Goal: Task Accomplishment & Management: Manage account settings

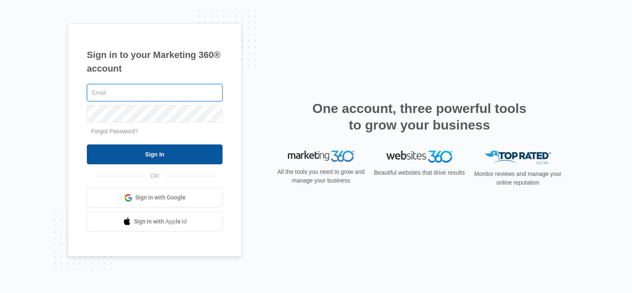
type input "[PERSON_NAME][EMAIL_ADDRESS][DOMAIN_NAME]"
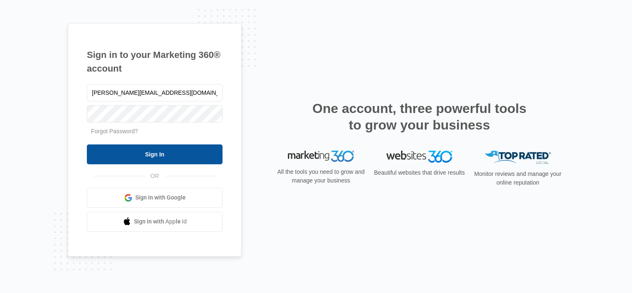
click at [138, 157] on input "Sign In" at bounding box center [155, 154] width 136 height 20
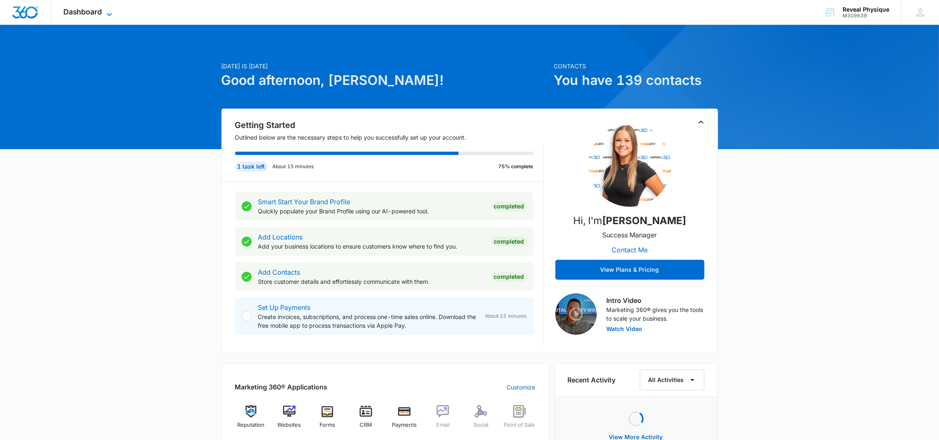
click at [110, 12] on icon at bounding box center [109, 15] width 10 height 10
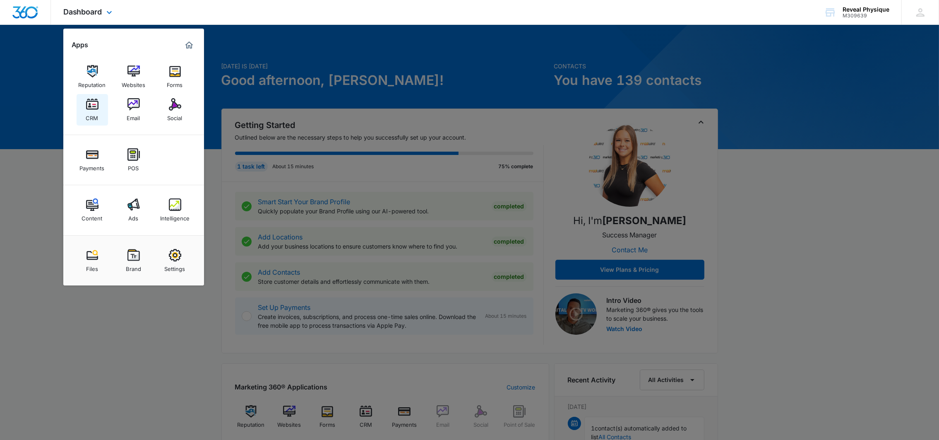
click at [98, 111] on link "CRM" at bounding box center [92, 109] width 31 height 31
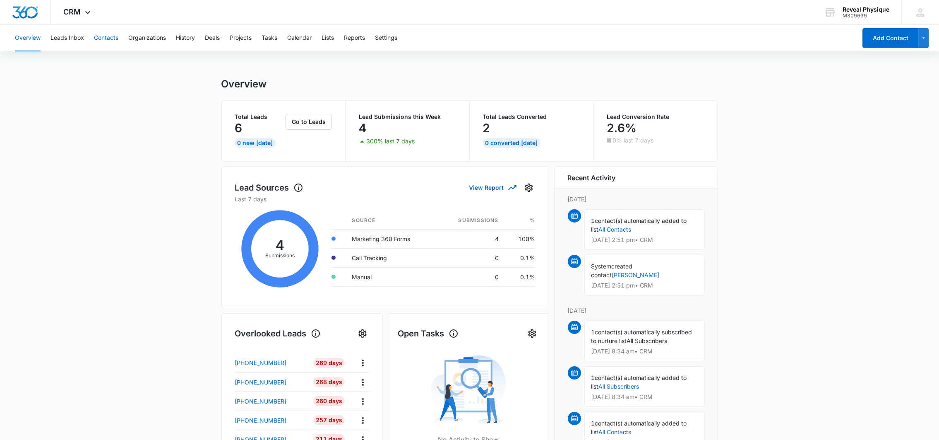
click at [108, 39] on button "Contacts" at bounding box center [106, 38] width 24 height 26
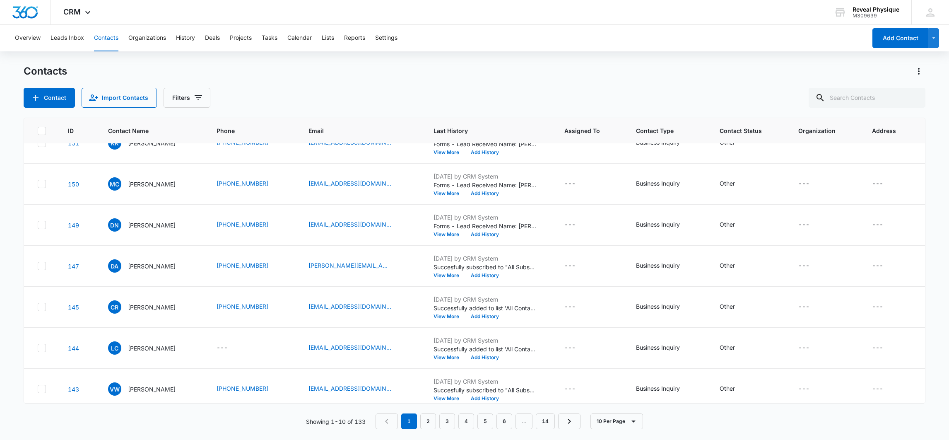
scroll to position [124, 0]
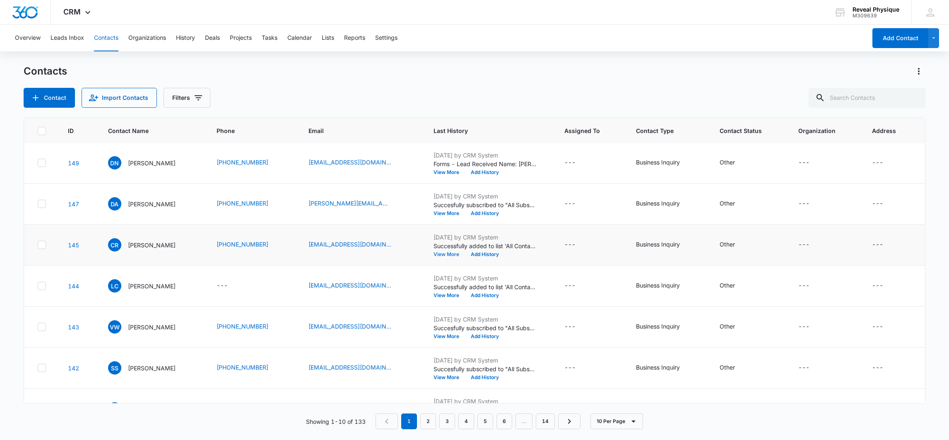
click at [437, 256] on button "View More" at bounding box center [448, 254] width 31 height 5
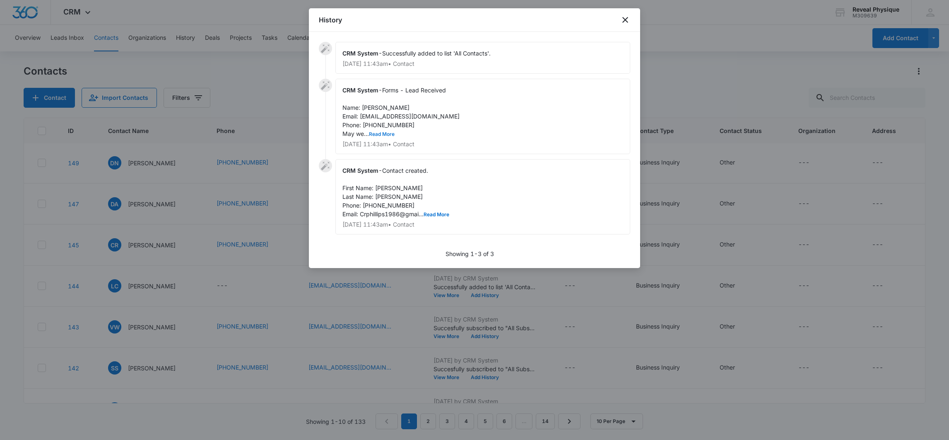
click at [384, 134] on button "Read More" at bounding box center [382, 134] width 26 height 5
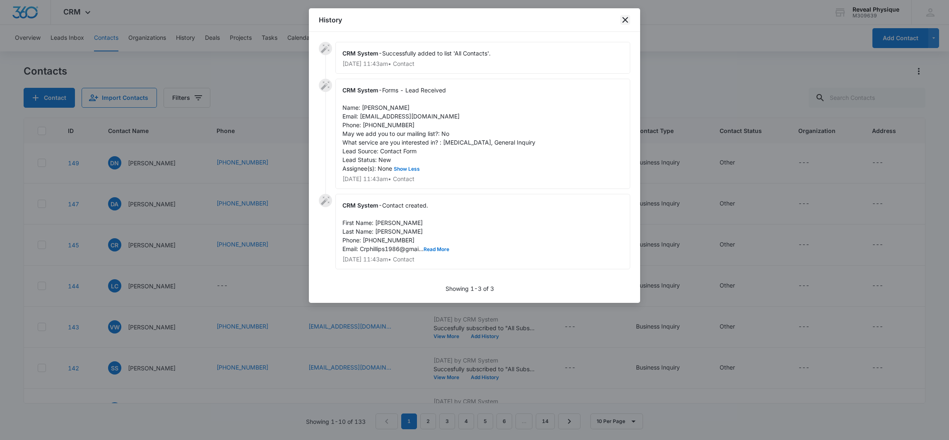
click at [624, 24] on icon "close" at bounding box center [625, 20] width 10 height 10
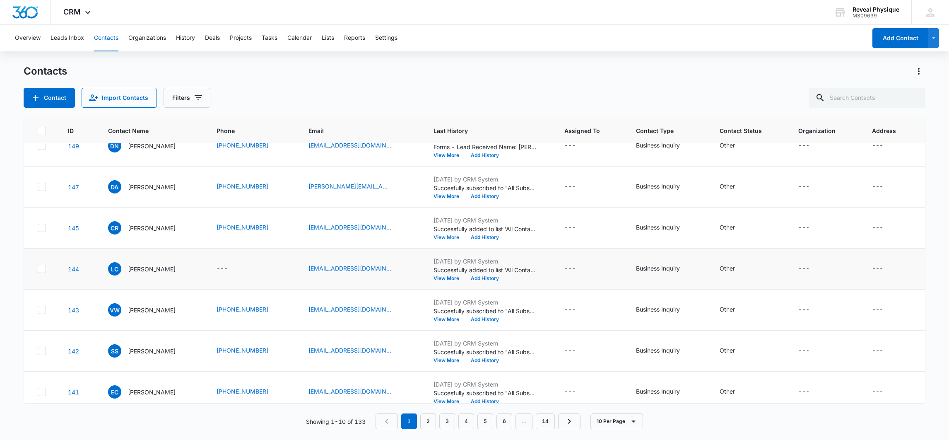
scroll to position [151, 0]
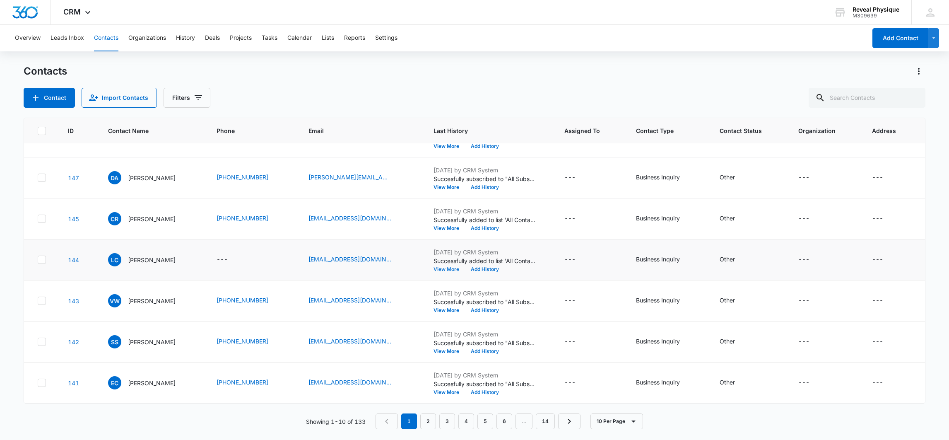
click at [444, 269] on button "View More" at bounding box center [448, 269] width 31 height 5
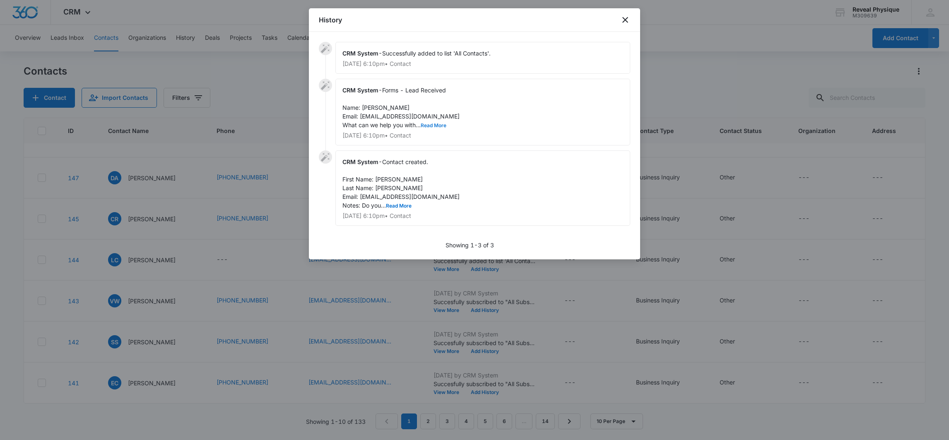
click at [429, 125] on button "Read More" at bounding box center [433, 125] width 26 height 5
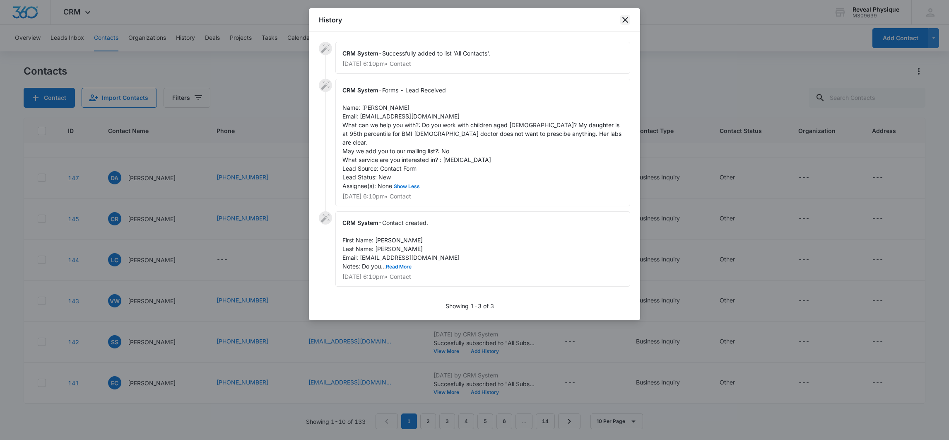
click at [624, 21] on icon "close" at bounding box center [625, 20] width 6 height 6
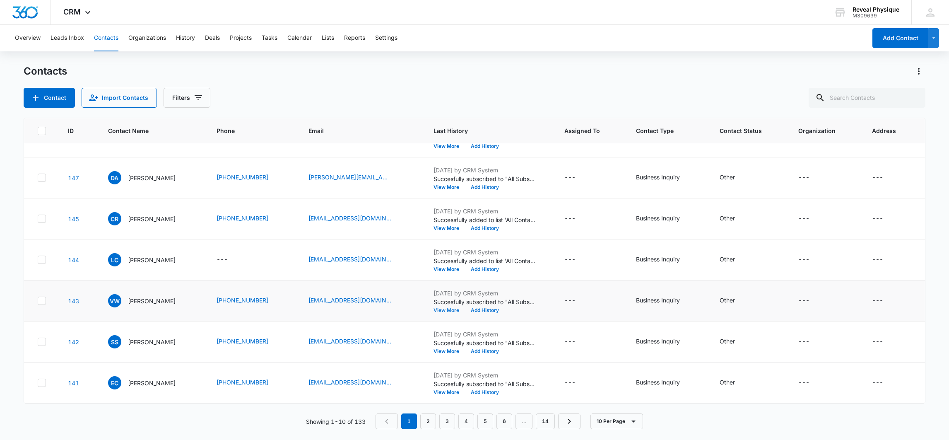
click at [438, 309] on button "View More" at bounding box center [448, 309] width 31 height 5
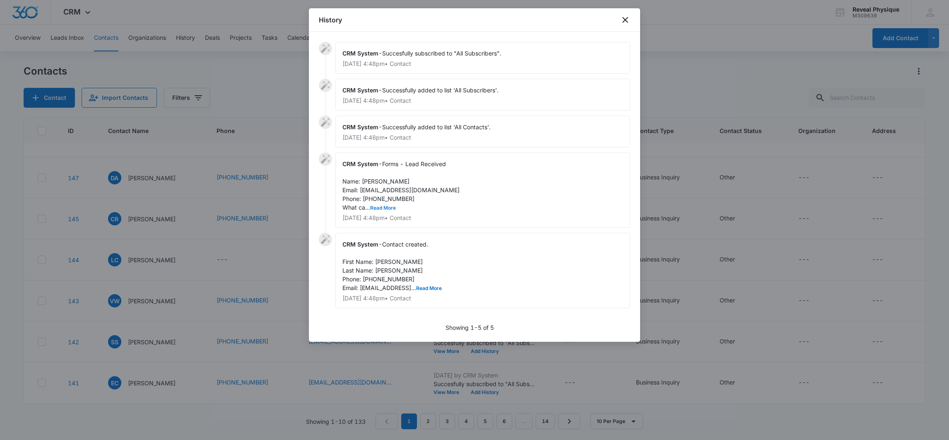
click at [376, 207] on button "Read More" at bounding box center [383, 207] width 26 height 5
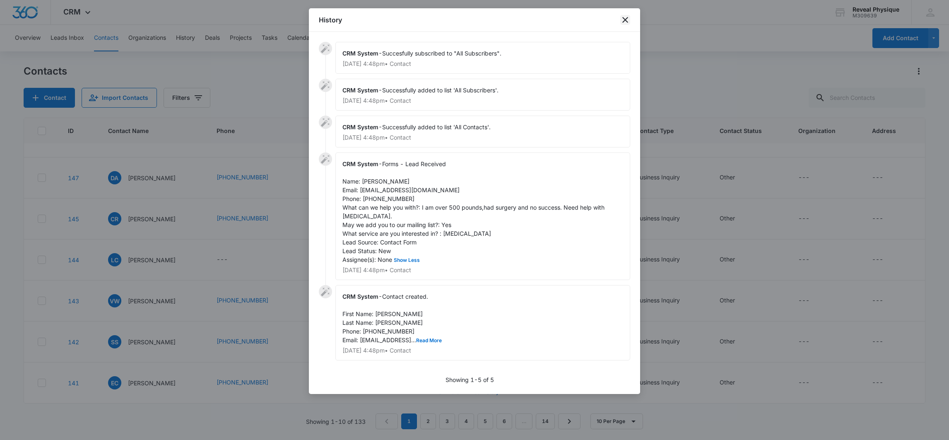
click at [626, 19] on icon "close" at bounding box center [625, 20] width 10 height 10
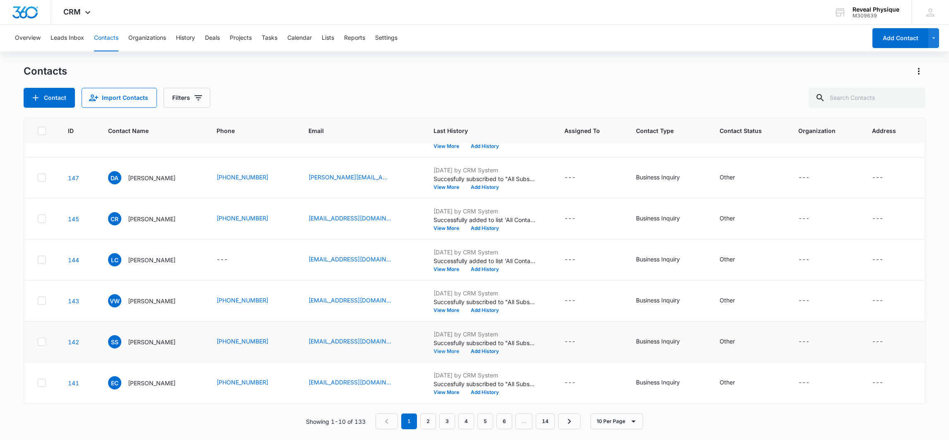
click at [433, 352] on button "View More" at bounding box center [448, 350] width 31 height 5
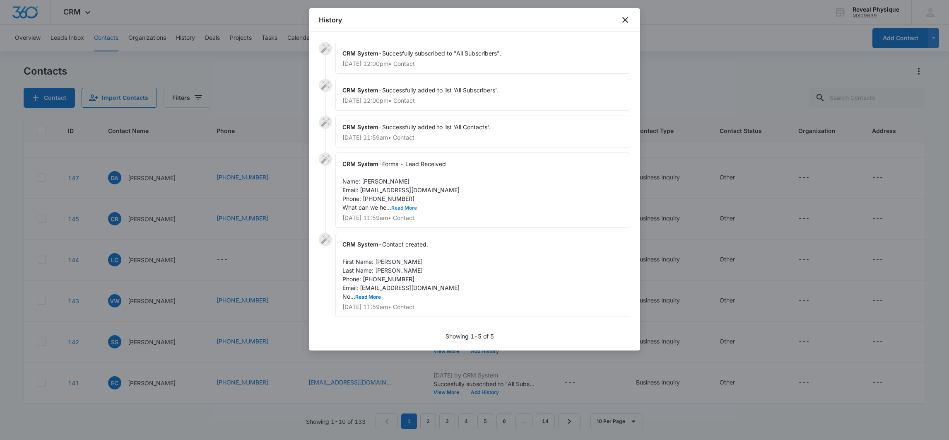
click at [399, 207] on button "Read More" at bounding box center [404, 207] width 26 height 5
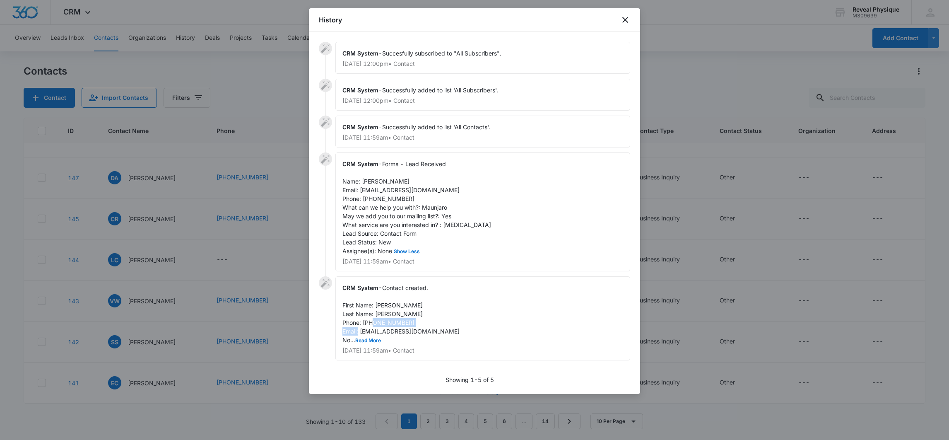
drag, startPoint x: 360, startPoint y: 329, endPoint x: 423, endPoint y: 328, distance: 62.9
click at [423, 328] on div "CRM System - Contact created. First Name: [PERSON_NAME] Last Name: [PERSON_NAME…" at bounding box center [482, 318] width 295 height 84
drag, startPoint x: 423, startPoint y: 328, endPoint x: 394, endPoint y: 333, distance: 30.2
copy span "[EMAIL_ADDRESS][DOMAIN_NAME]"
click at [629, 22] on icon "close" at bounding box center [625, 20] width 10 height 10
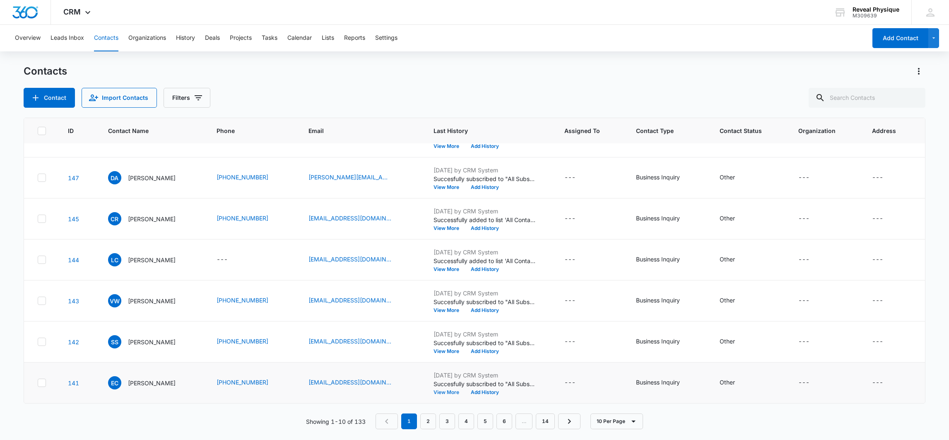
click at [433, 393] on button "View More" at bounding box center [448, 391] width 31 height 5
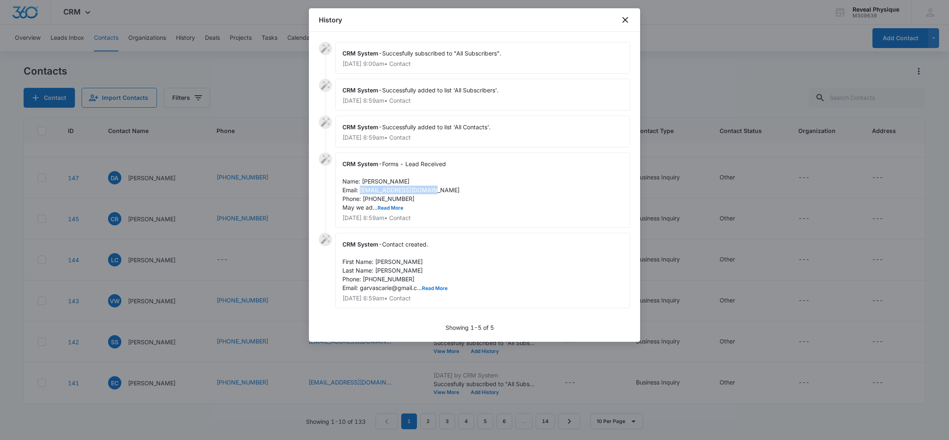
drag, startPoint x: 358, startPoint y: 190, endPoint x: 425, endPoint y: 190, distance: 66.6
click at [425, 190] on span "Forms - Lead Received Name: [PERSON_NAME] Email: [EMAIL_ADDRESS][DOMAIN_NAME] P…" at bounding box center [400, 185] width 117 height 50
drag, startPoint x: 425, startPoint y: 190, endPoint x: 413, endPoint y: 189, distance: 11.7
copy span "[EMAIL_ADDRESS][DOMAIN_NAME]"
click at [390, 206] on button "Read More" at bounding box center [390, 207] width 26 height 5
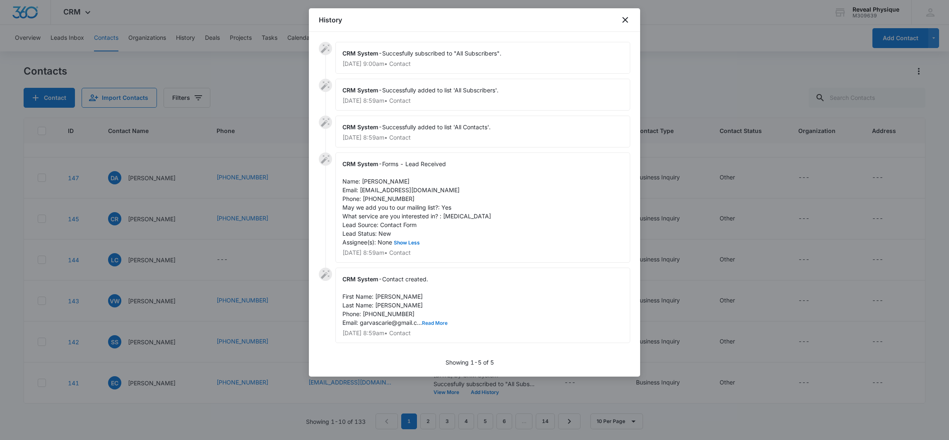
click at [428, 322] on button "Read More" at bounding box center [435, 322] width 26 height 5
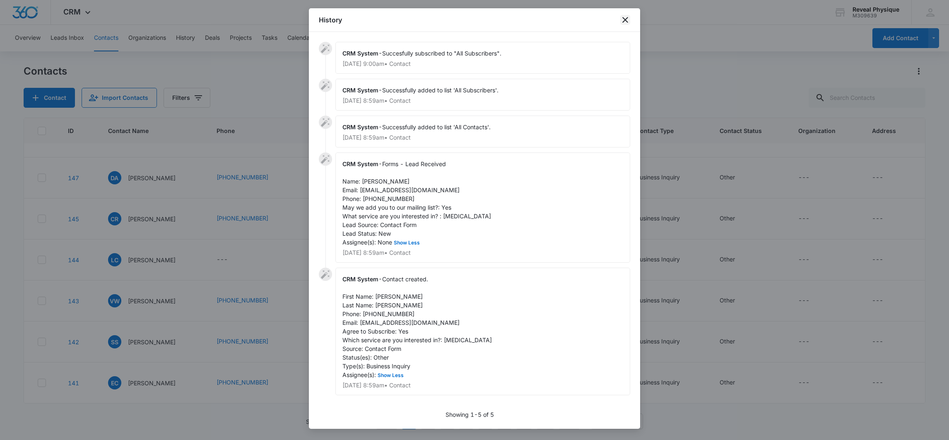
click at [624, 17] on icon "close" at bounding box center [625, 20] width 10 height 10
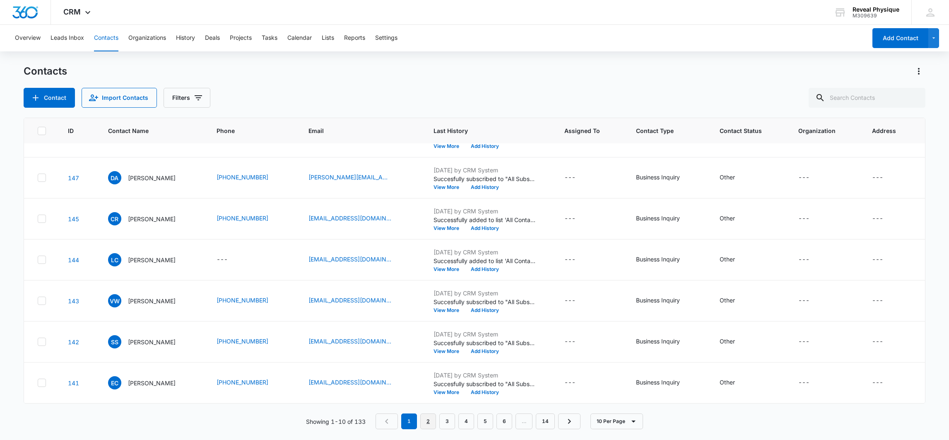
click at [424, 421] on link "2" at bounding box center [428, 421] width 16 height 16
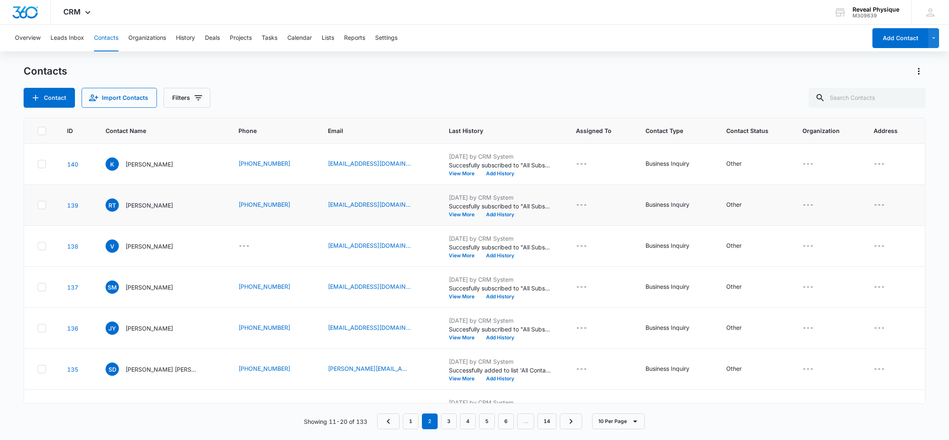
scroll to position [62, 0]
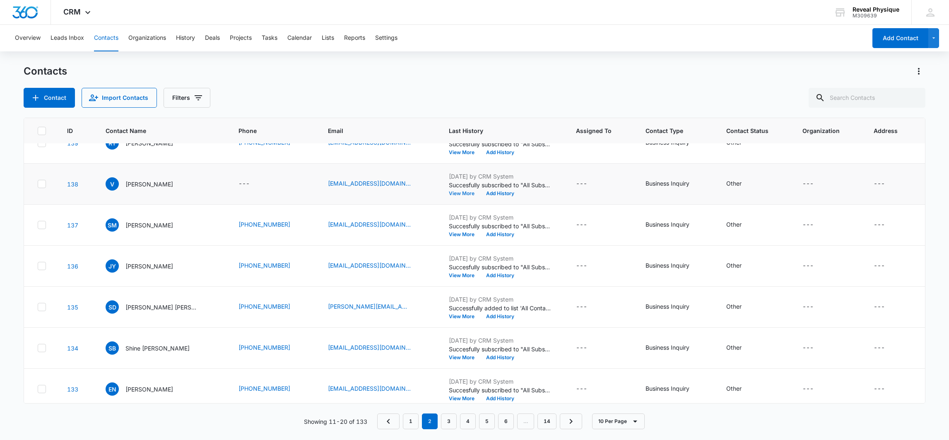
click at [451, 195] on button "View More" at bounding box center [464, 193] width 31 height 5
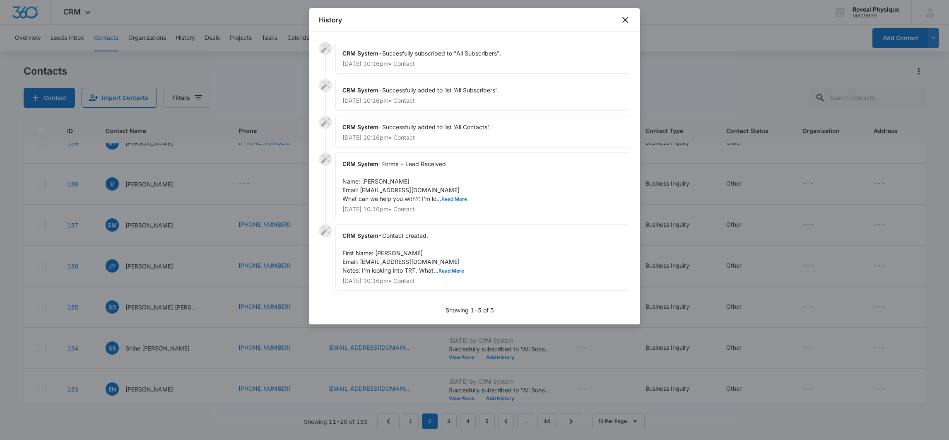
click at [445, 198] on button "Read More" at bounding box center [454, 199] width 26 height 5
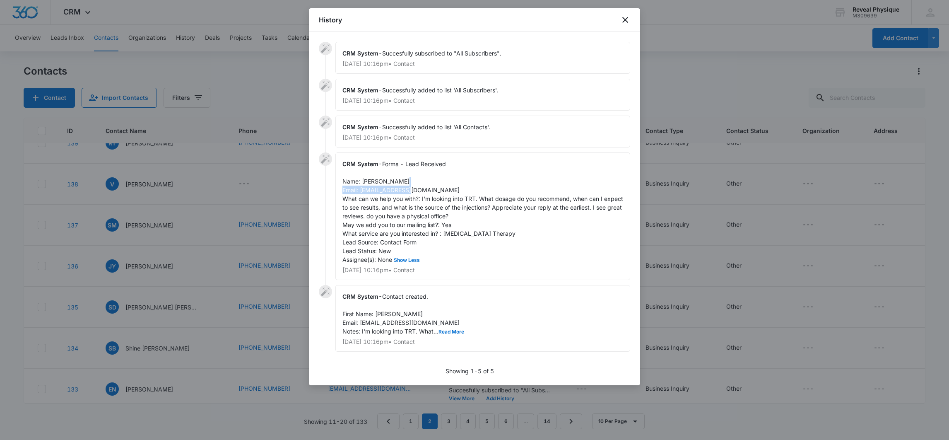
drag, startPoint x: 360, startPoint y: 189, endPoint x: 432, endPoint y: 192, distance: 72.1
click at [432, 192] on span "Forms - Lead Received Name: [PERSON_NAME] Email: [EMAIL_ADDRESS][DOMAIN_NAME] W…" at bounding box center [483, 211] width 282 height 103
drag, startPoint x: 432, startPoint y: 192, endPoint x: 418, endPoint y: 192, distance: 14.1
copy span "[EMAIL_ADDRESS][DOMAIN_NAME]"
click at [627, 23] on icon "close" at bounding box center [625, 20] width 10 height 10
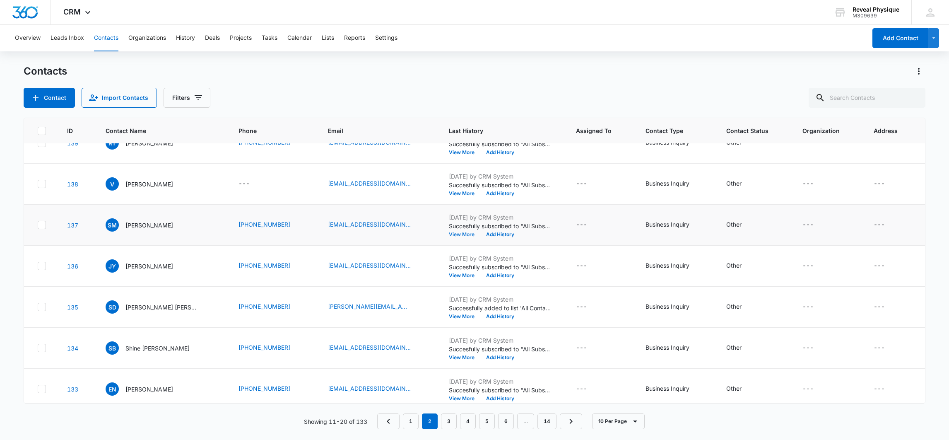
click at [449, 235] on button "View More" at bounding box center [464, 234] width 31 height 5
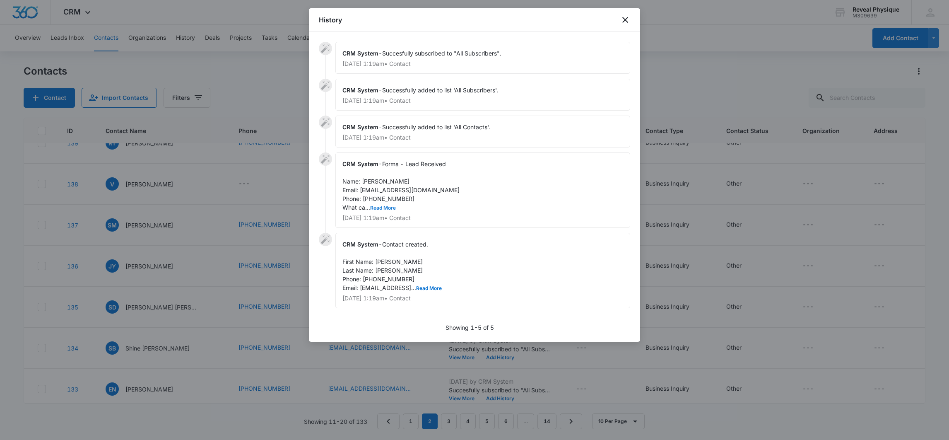
click at [372, 207] on button "Read More" at bounding box center [383, 207] width 26 height 5
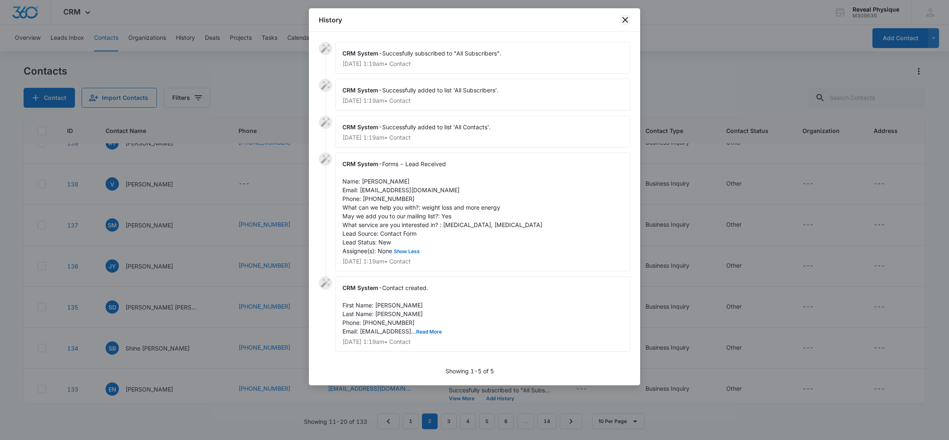
click at [627, 21] on icon "close" at bounding box center [625, 20] width 6 height 6
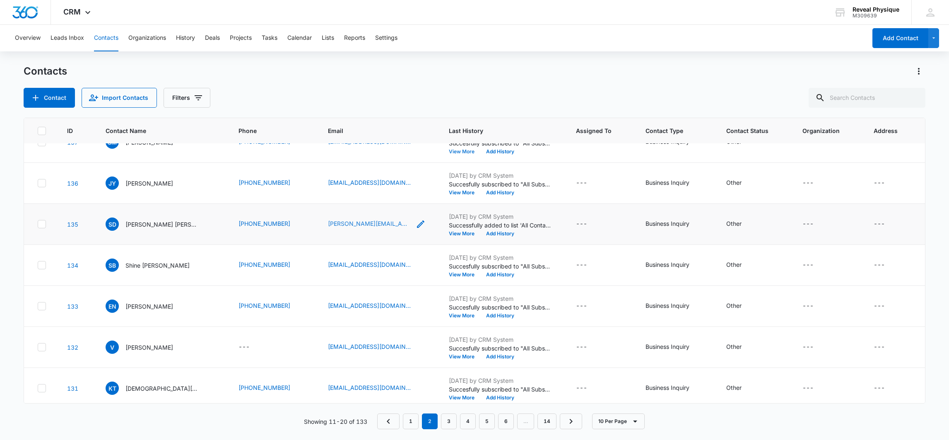
scroll to position [151, 0]
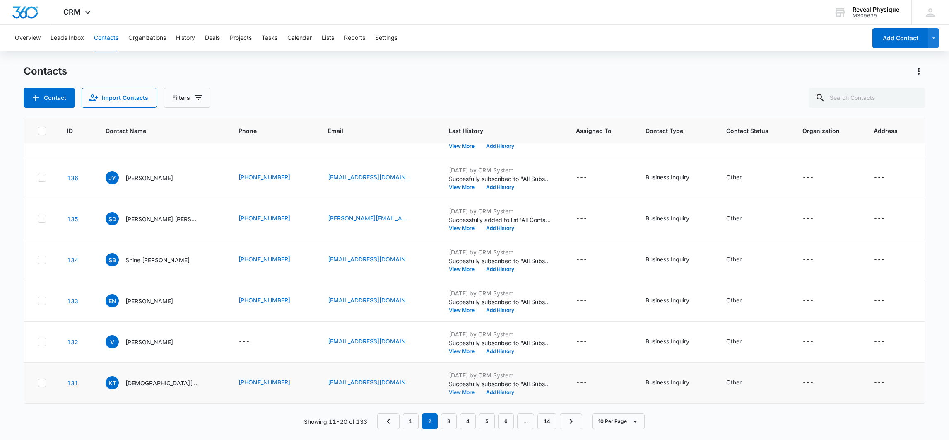
click at [449, 392] on button "View More" at bounding box center [464, 391] width 31 height 5
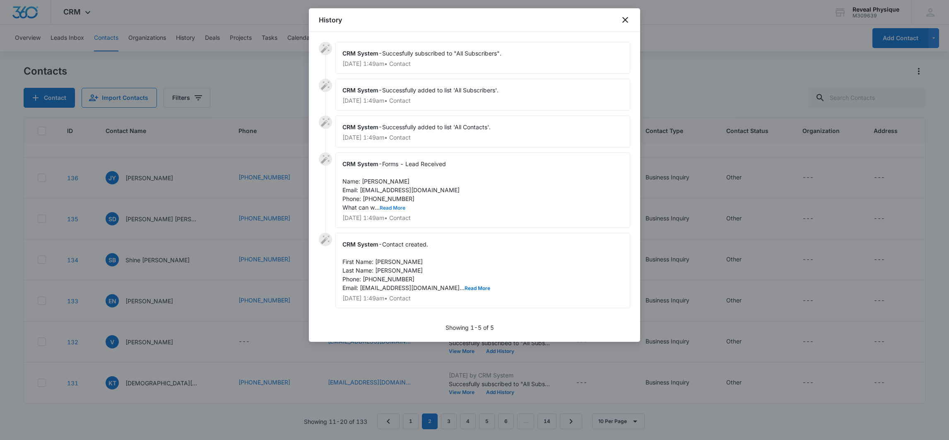
click at [385, 207] on button "Read More" at bounding box center [392, 207] width 26 height 5
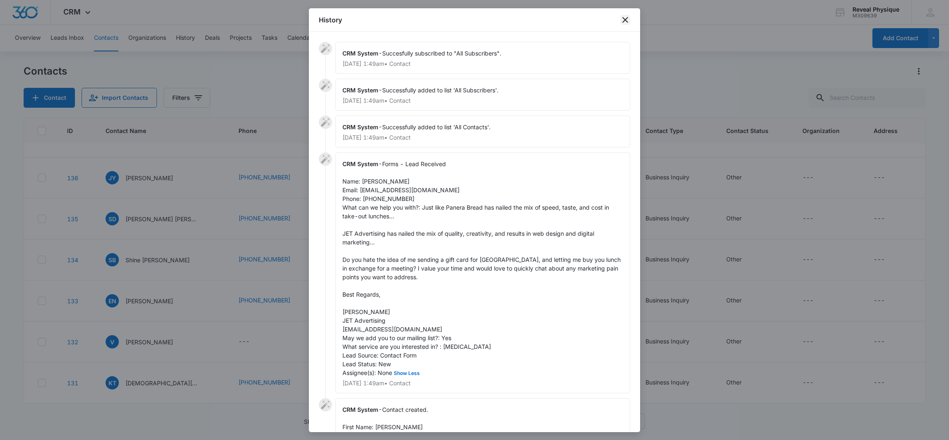
click at [625, 20] on icon "close" at bounding box center [625, 20] width 6 height 6
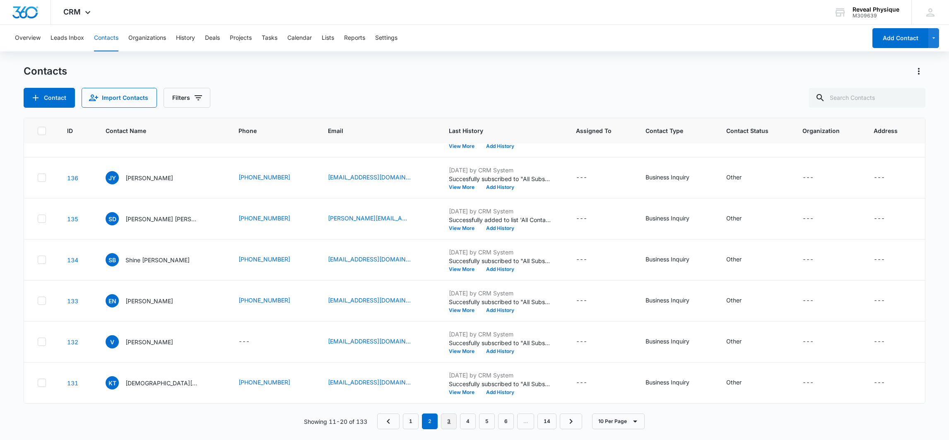
click at [450, 419] on link "3" at bounding box center [449, 421] width 16 height 16
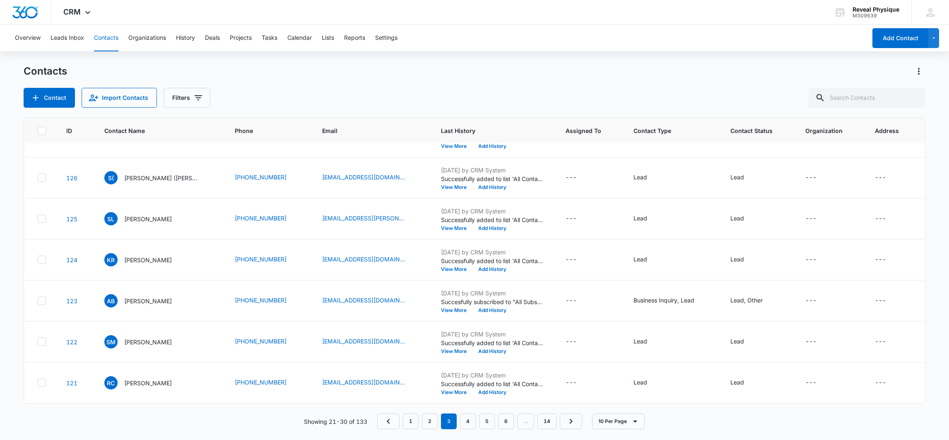
scroll to position [0, 0]
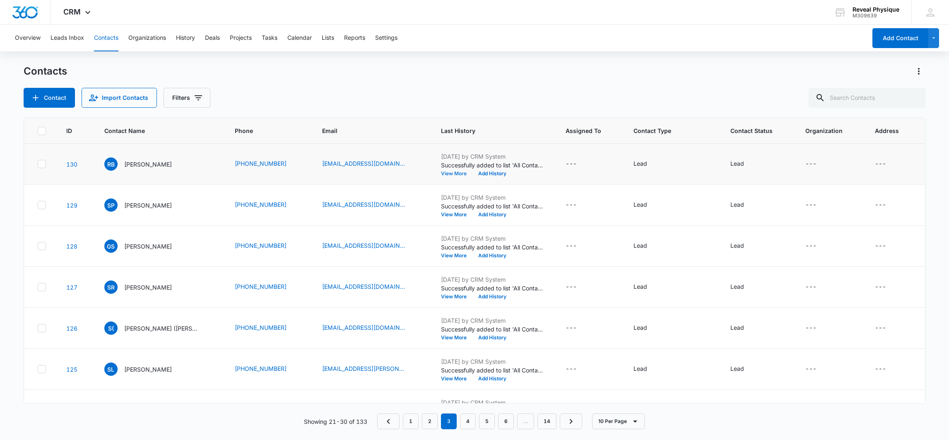
click at [441, 173] on button "View More" at bounding box center [456, 173] width 31 height 5
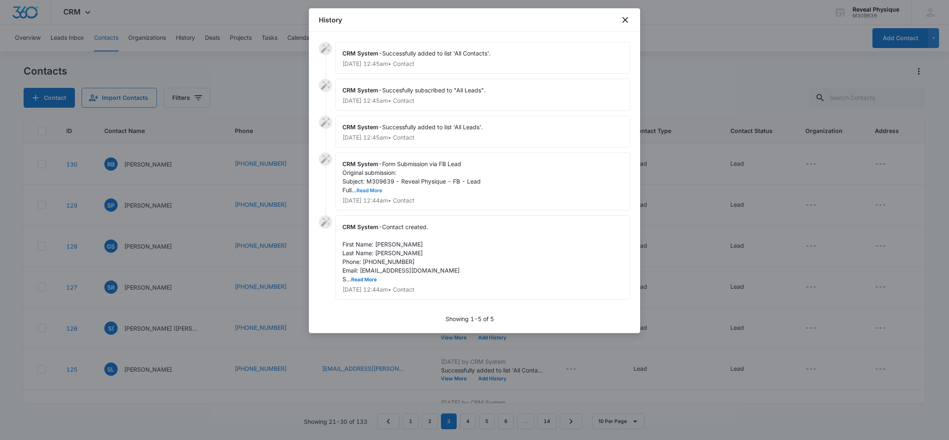
click at [374, 190] on button "Read More" at bounding box center [369, 190] width 26 height 5
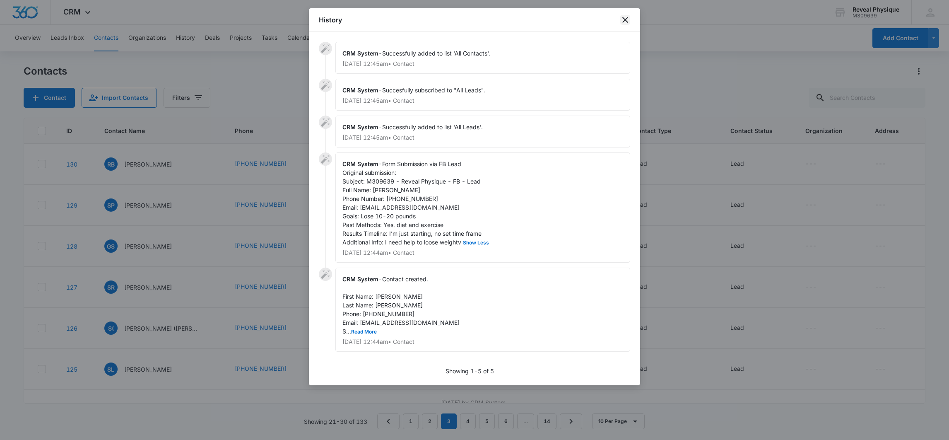
click at [625, 19] on icon "close" at bounding box center [625, 20] width 6 height 6
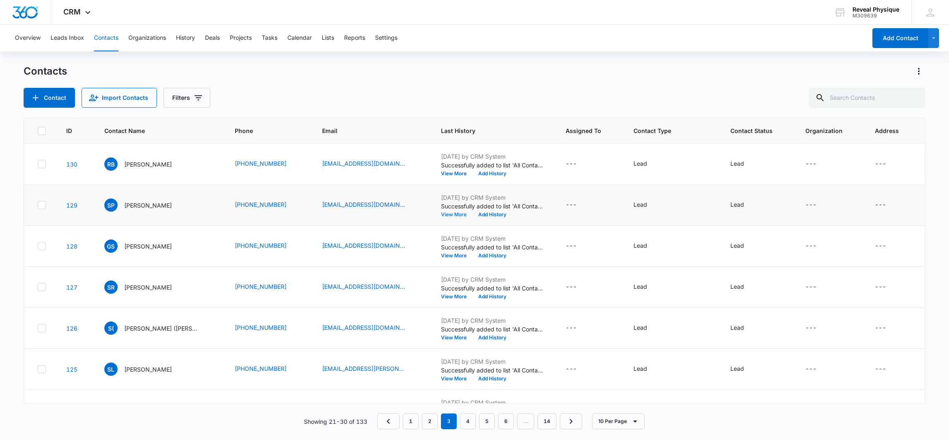
click at [446, 213] on button "View More" at bounding box center [456, 214] width 31 height 5
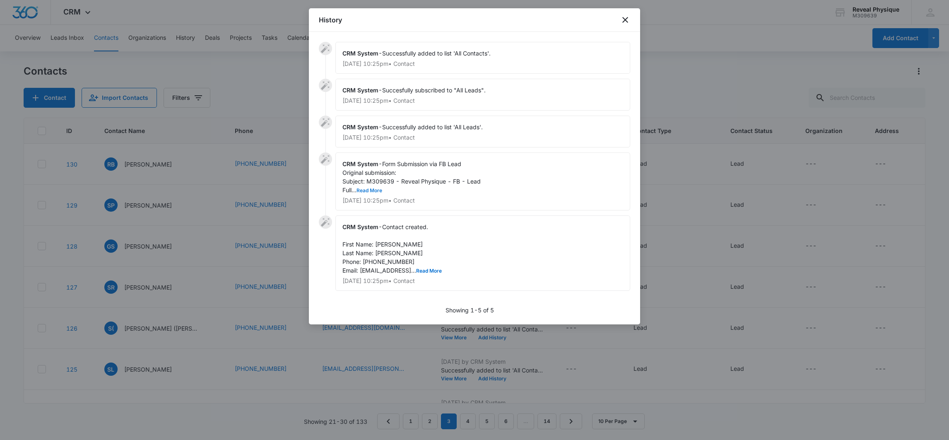
click at [369, 190] on button "Read More" at bounding box center [369, 190] width 26 height 5
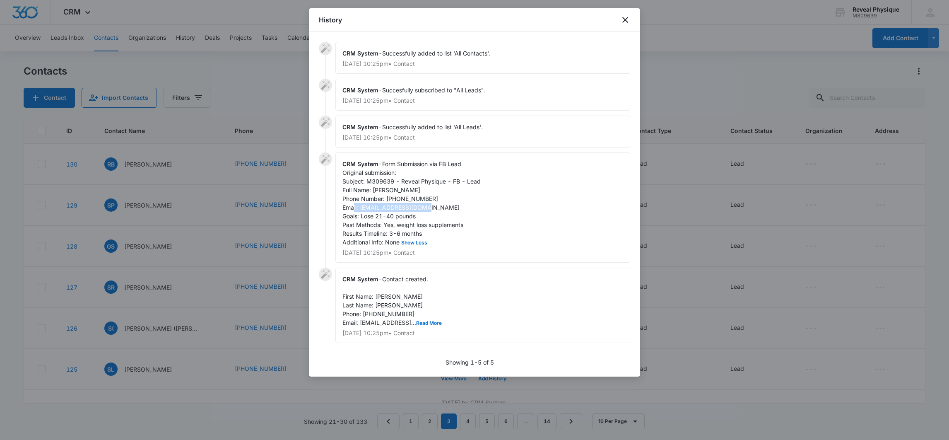
drag, startPoint x: 360, startPoint y: 205, endPoint x: 438, endPoint y: 208, distance: 77.4
click at [438, 208] on span "Form Submission via FB Lead Original submission: Subject: M309639 - Reveal Phys…" at bounding box center [411, 202] width 138 height 85
drag, startPoint x: 438, startPoint y: 208, endPoint x: 429, endPoint y: 208, distance: 8.7
copy span "[EMAIL_ADDRESS][DOMAIN_NAME]"
click at [625, 20] on icon "close" at bounding box center [625, 20] width 6 height 6
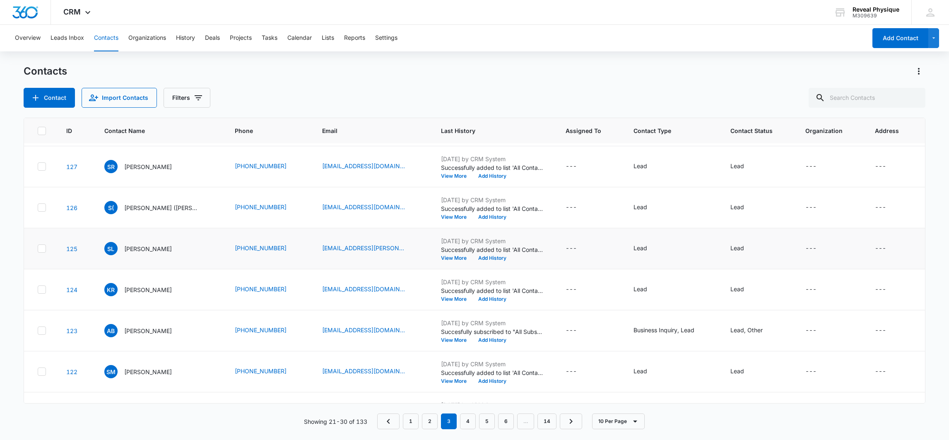
scroll to position [151, 0]
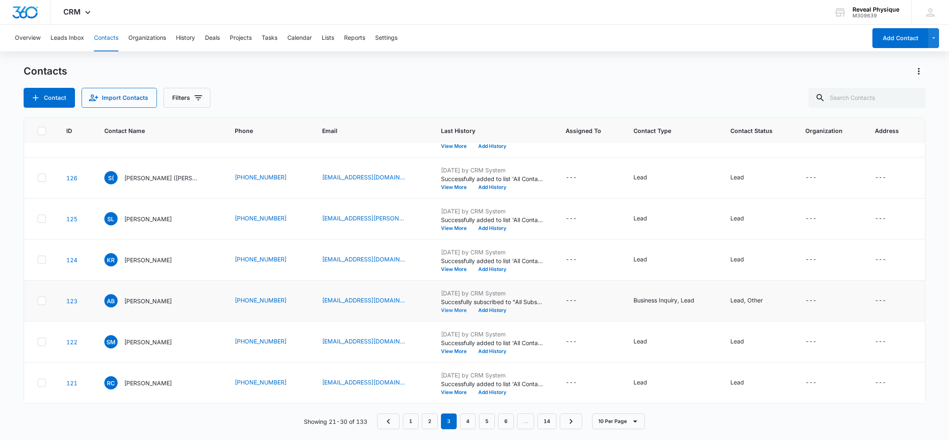
click at [443, 311] on button "View More" at bounding box center [456, 309] width 31 height 5
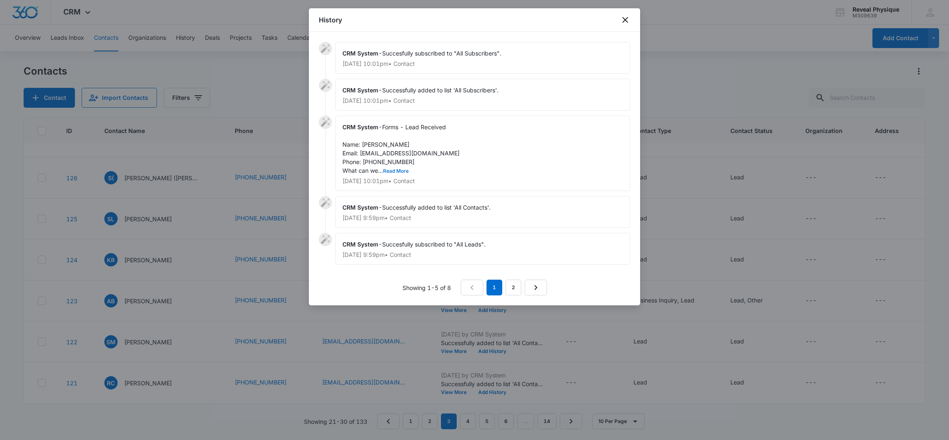
click at [394, 171] on button "Read More" at bounding box center [396, 170] width 26 height 5
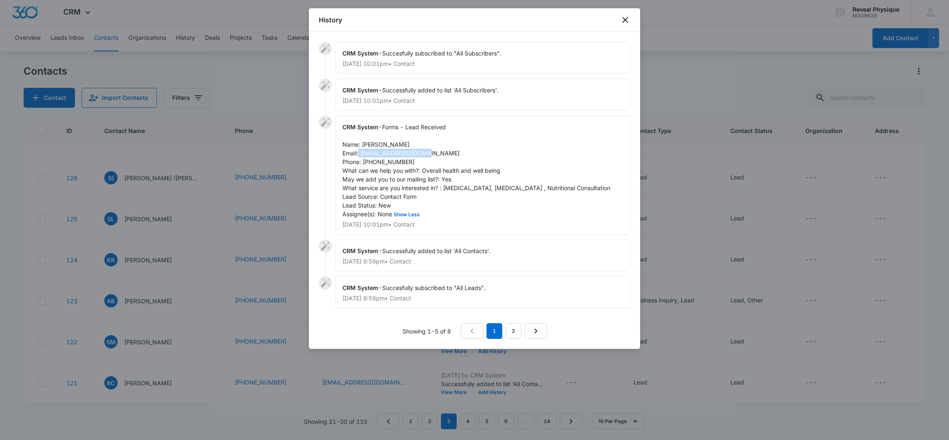
drag, startPoint x: 359, startPoint y: 150, endPoint x: 433, endPoint y: 154, distance: 74.6
click at [433, 154] on div "CRM System - Forms - Lead Received Name: [PERSON_NAME] Email: [EMAIL_ADDRESS][D…" at bounding box center [482, 174] width 295 height 119
drag, startPoint x: 433, startPoint y: 154, endPoint x: 408, endPoint y: 151, distance: 25.1
copy span "[EMAIL_ADDRESS][DOMAIN_NAME]"
click at [626, 19] on icon "close" at bounding box center [625, 20] width 10 height 10
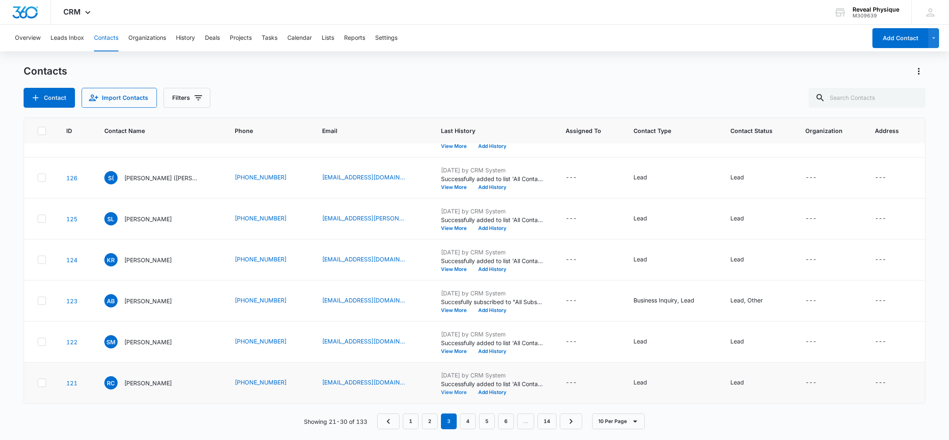
click at [448, 391] on button "View More" at bounding box center [456, 391] width 31 height 5
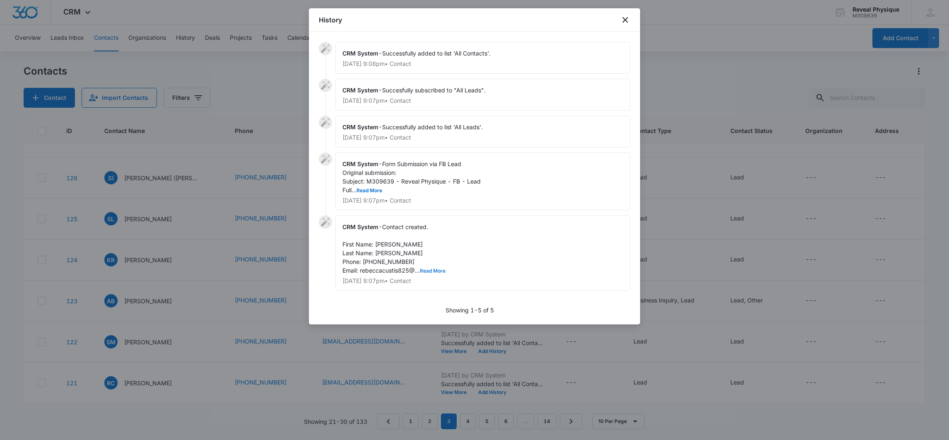
click at [428, 270] on button "Read More" at bounding box center [433, 270] width 26 height 5
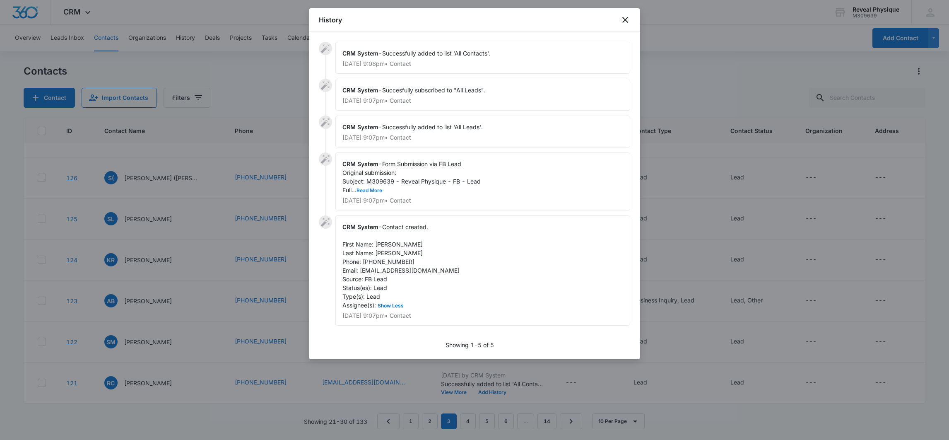
click at [364, 190] on button "Read More" at bounding box center [369, 190] width 26 height 5
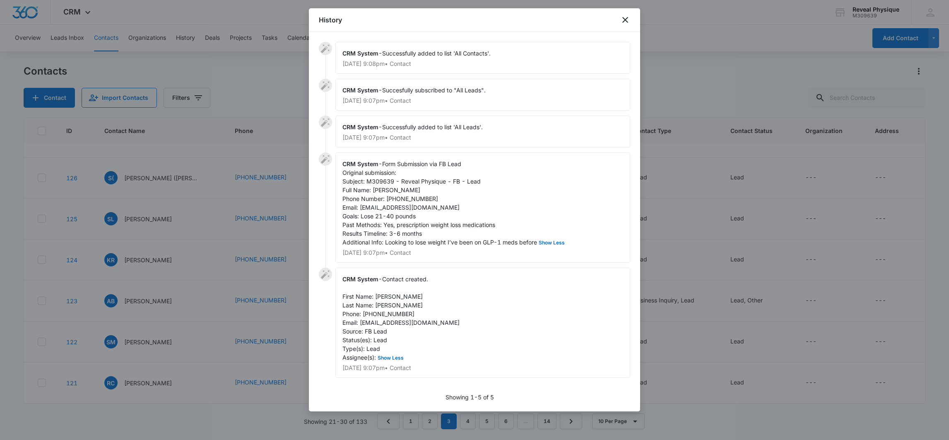
click at [361, 208] on span "Form Submission via FB Lead Original submission: Subject: M309639 - Reveal Phys…" at bounding box center [454, 202] width 224 height 85
drag, startPoint x: 359, startPoint y: 207, endPoint x: 455, endPoint y: 209, distance: 96.5
click at [455, 209] on div "CRM System - Form Submission via FB Lead Original submission: Subject: M309639 …" at bounding box center [482, 207] width 295 height 110
drag, startPoint x: 455, startPoint y: 209, endPoint x: 431, endPoint y: 208, distance: 24.1
copy span "[EMAIL_ADDRESS][DOMAIN_NAME]"
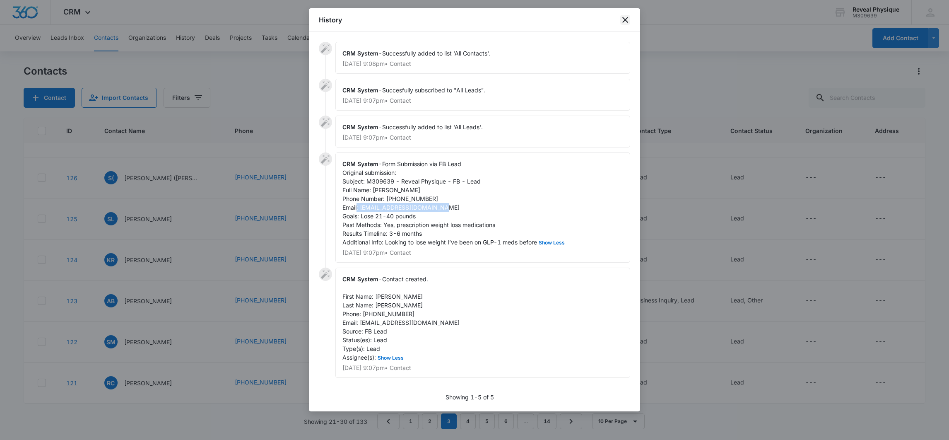
click at [624, 22] on icon "close" at bounding box center [625, 20] width 10 height 10
